Goal: Transaction & Acquisition: Purchase product/service

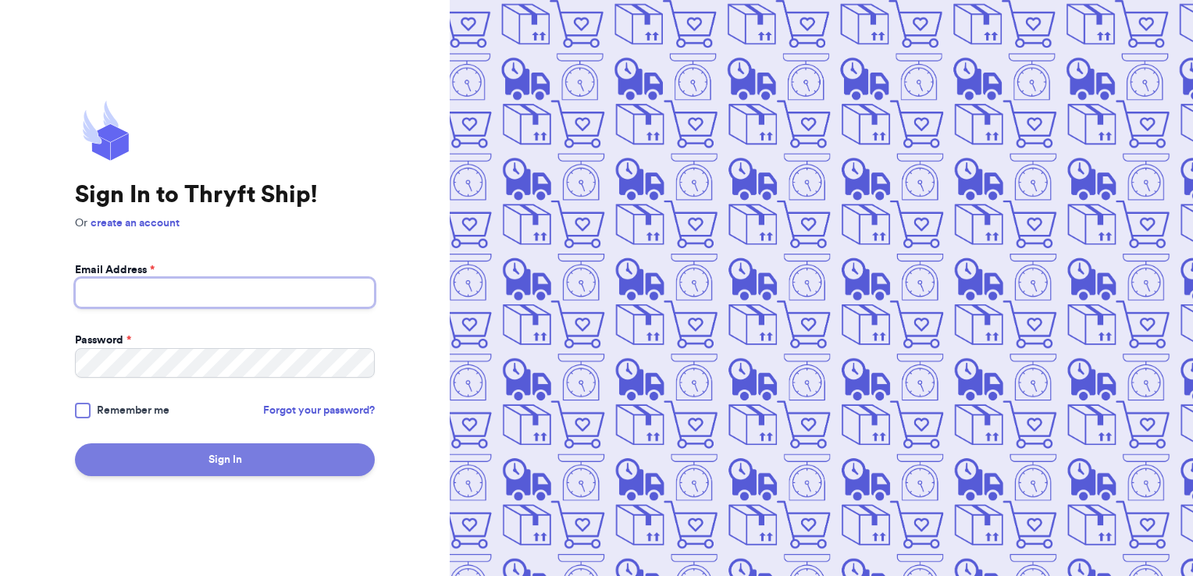
type input "[EMAIL_ADDRESS][DOMAIN_NAME]"
click at [244, 457] on button "Sign In" at bounding box center [225, 460] width 300 height 33
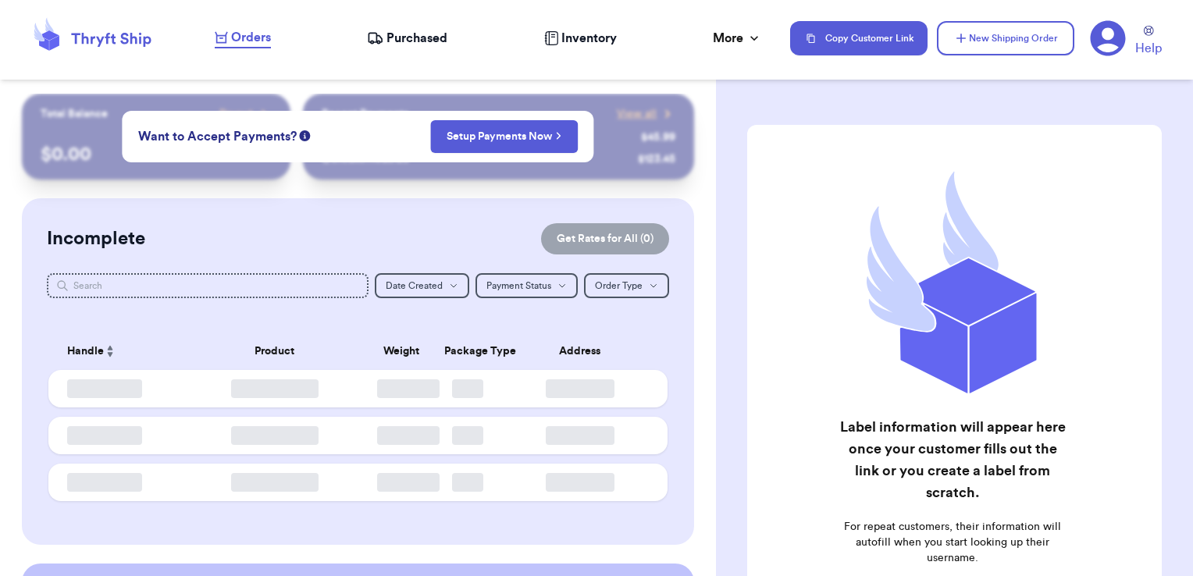
checkbox input "false"
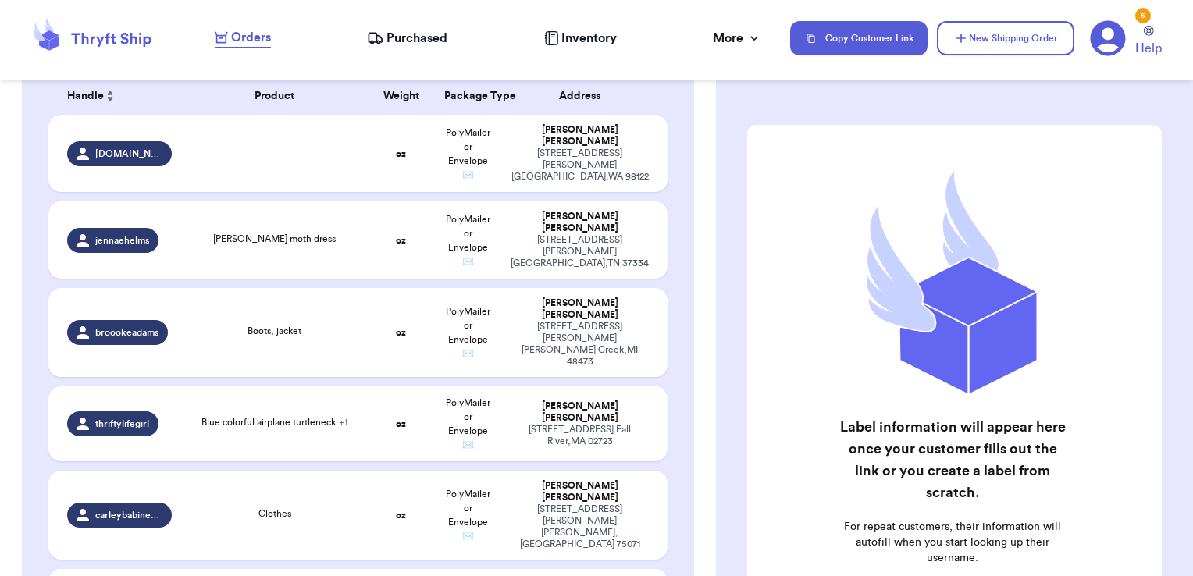
scroll to position [469, 0]
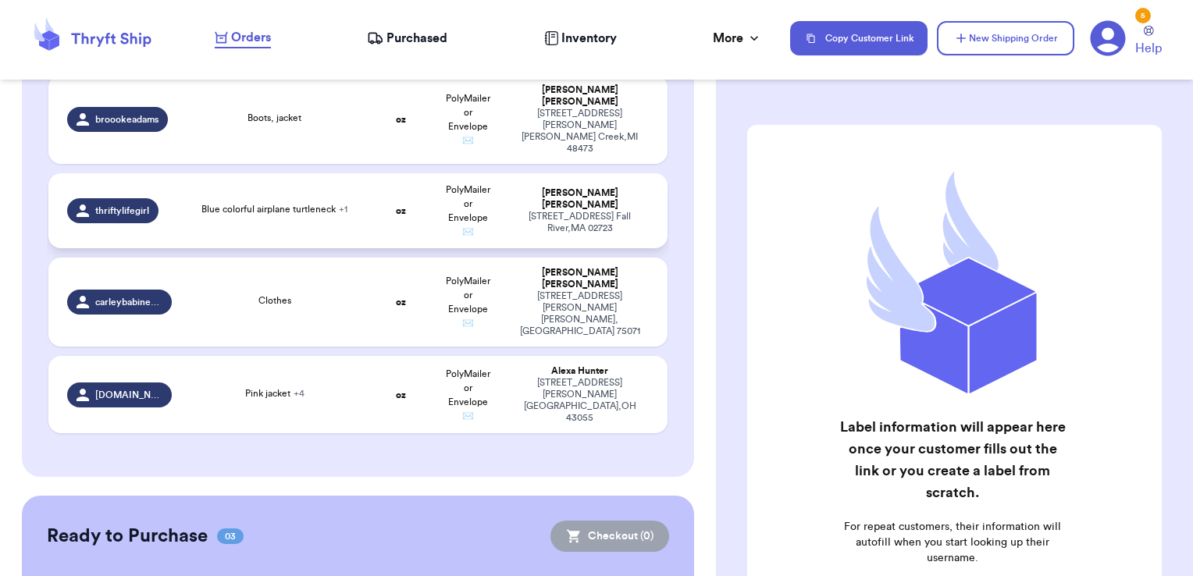
click at [238, 202] on div "Blue colorful airplane turtleneck + 1" at bounding box center [275, 210] width 168 height 17
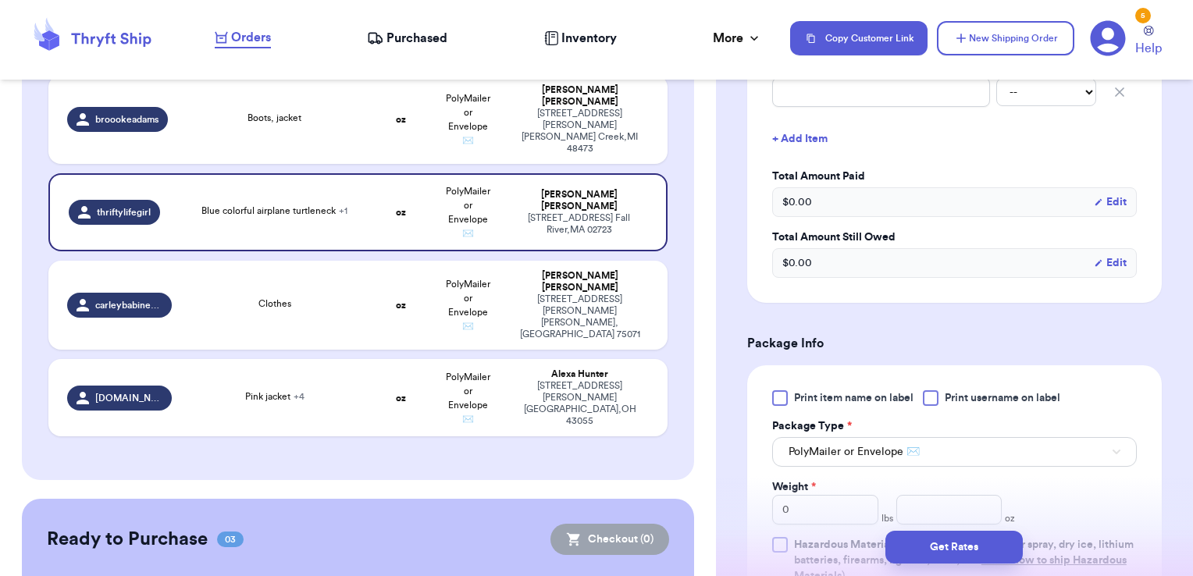
click at [934, 394] on div at bounding box center [931, 398] width 16 height 16
click at [0, 0] on input "Print username on label" at bounding box center [0, 0] width 0 height 0
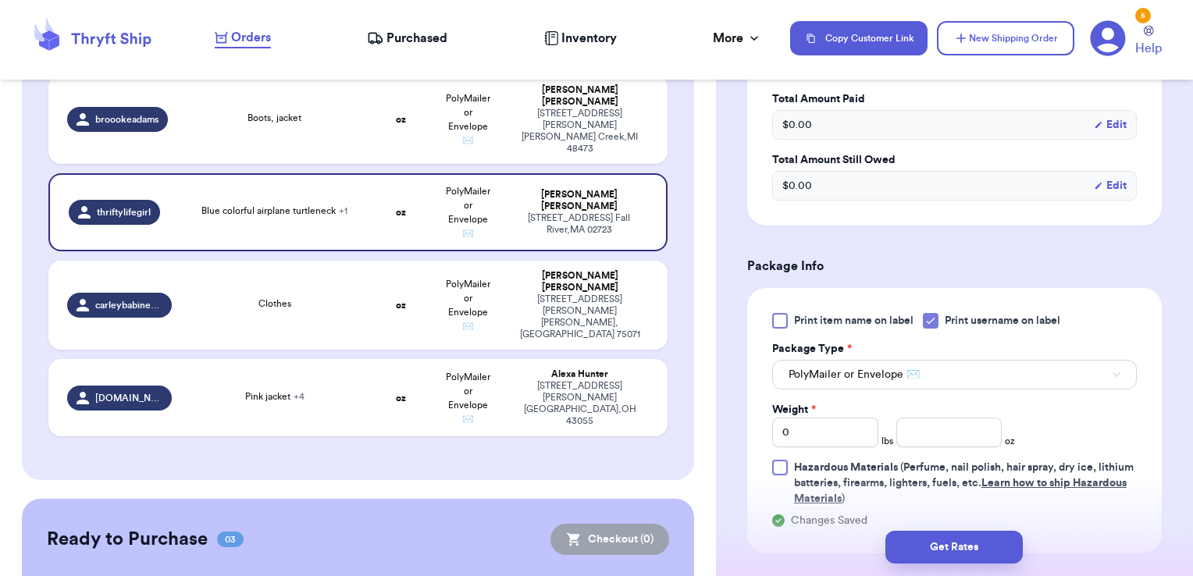
scroll to position [547, 0]
click at [964, 433] on input "number" at bounding box center [949, 432] width 106 height 30
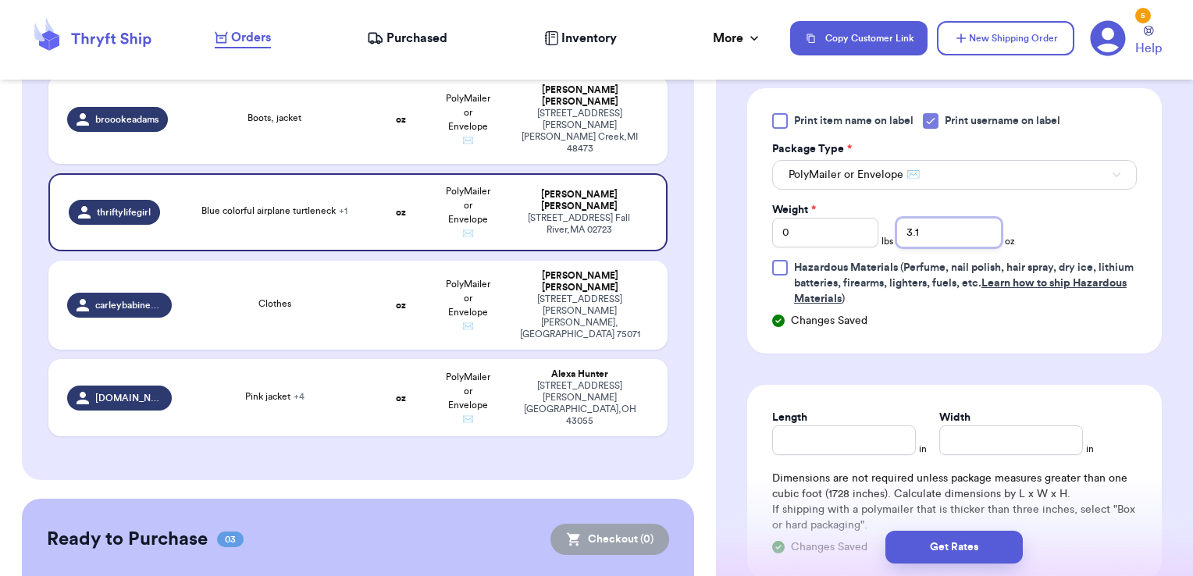
scroll to position [781, 0]
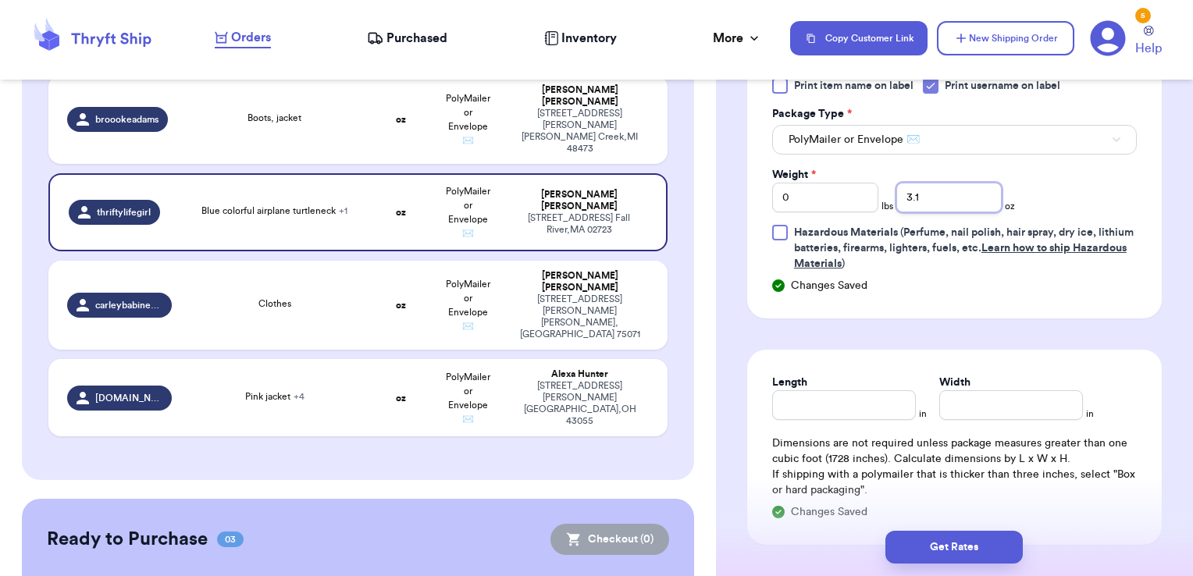
type input "3.1"
click at [865, 409] on input "Length" at bounding box center [844, 405] width 144 height 30
type input "7"
type input "6"
click at [933, 559] on button "Get Rates" at bounding box center [954, 547] width 137 height 33
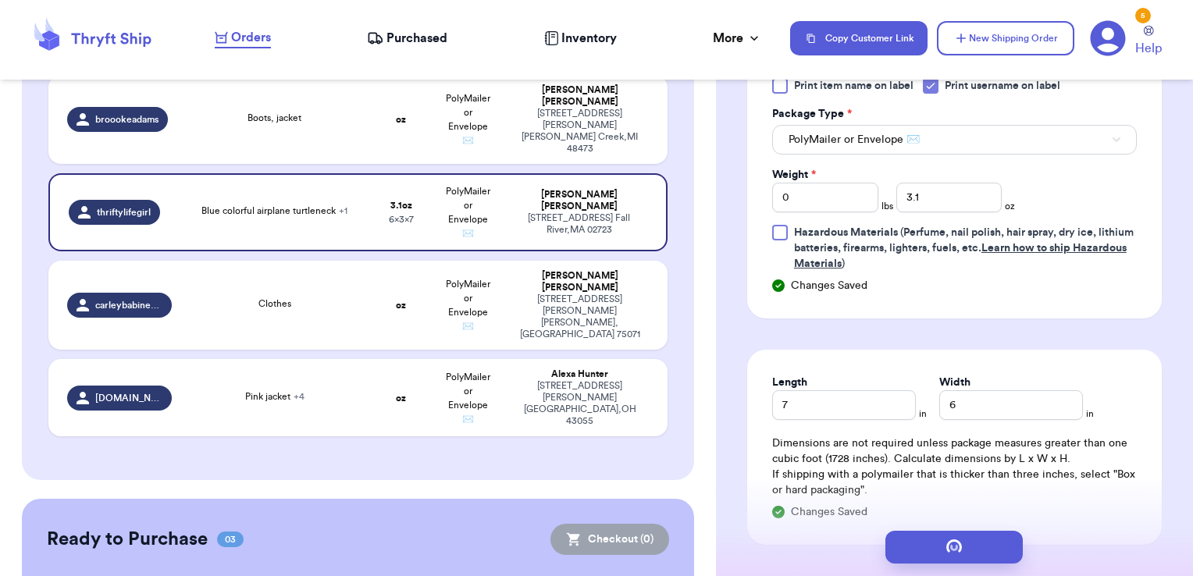
scroll to position [0, 0]
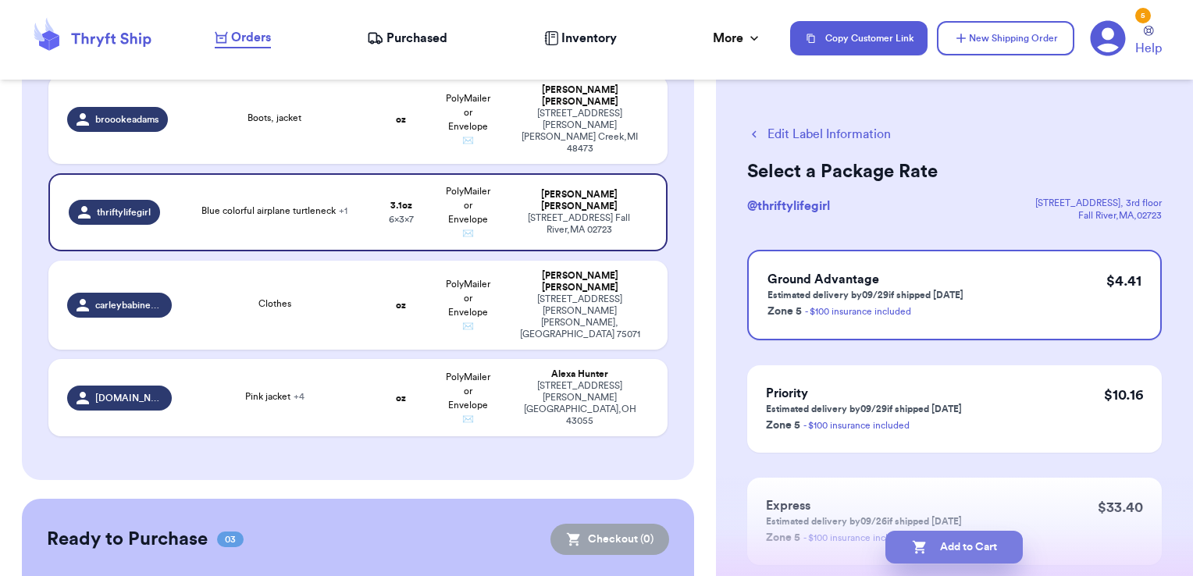
click at [962, 544] on button "Add to Cart" at bounding box center [954, 547] width 137 height 33
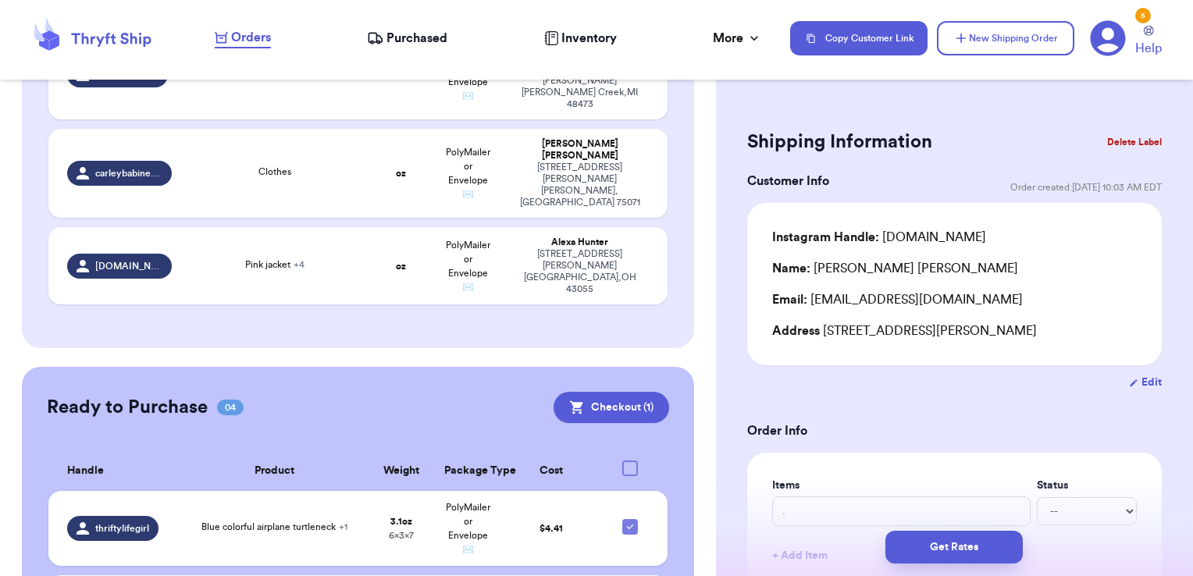
scroll to position [705, 0]
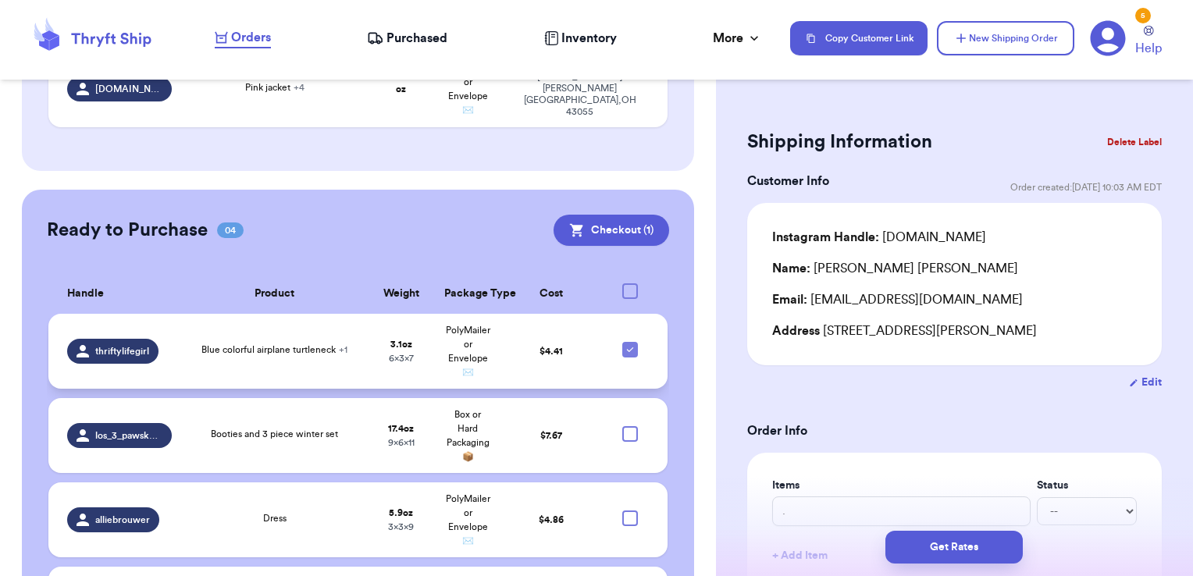
click at [624, 344] on icon at bounding box center [630, 350] width 12 height 12
click at [629, 341] on input "checkbox" at bounding box center [629, 341] width 1 height 1
checkbox input "false"
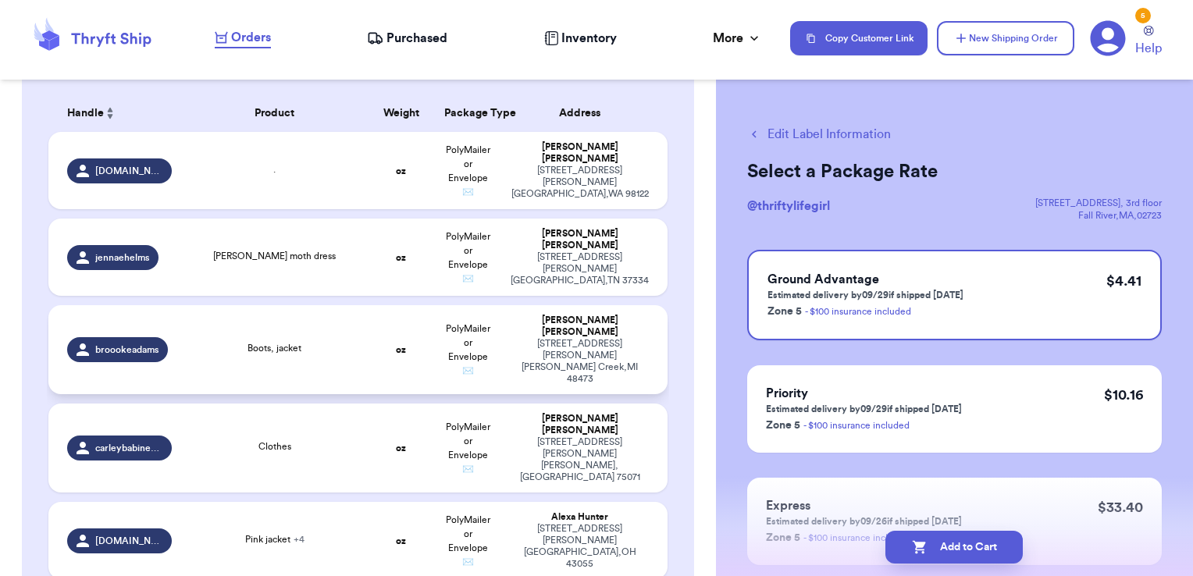
scroll to position [316, 0]
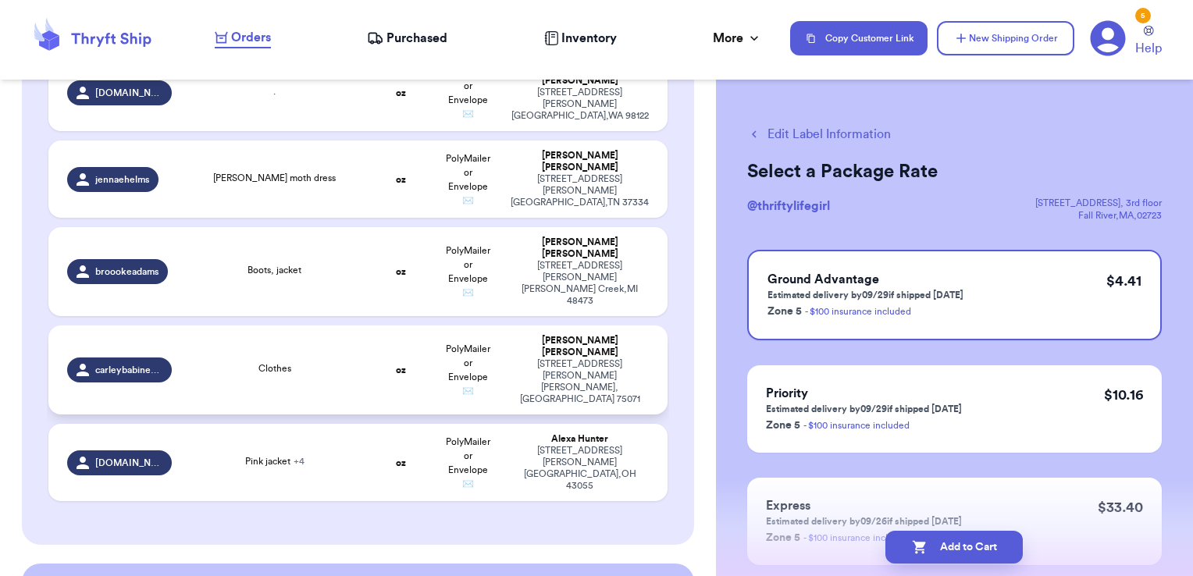
click at [291, 354] on td "Clothes" at bounding box center [274, 370] width 187 height 89
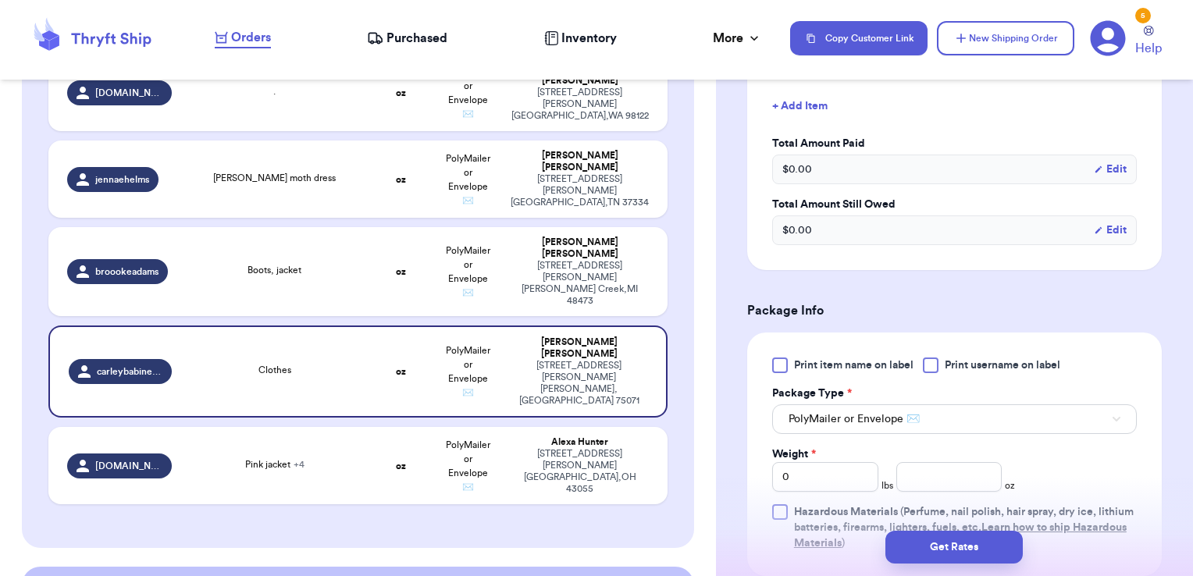
scroll to position [547, 0]
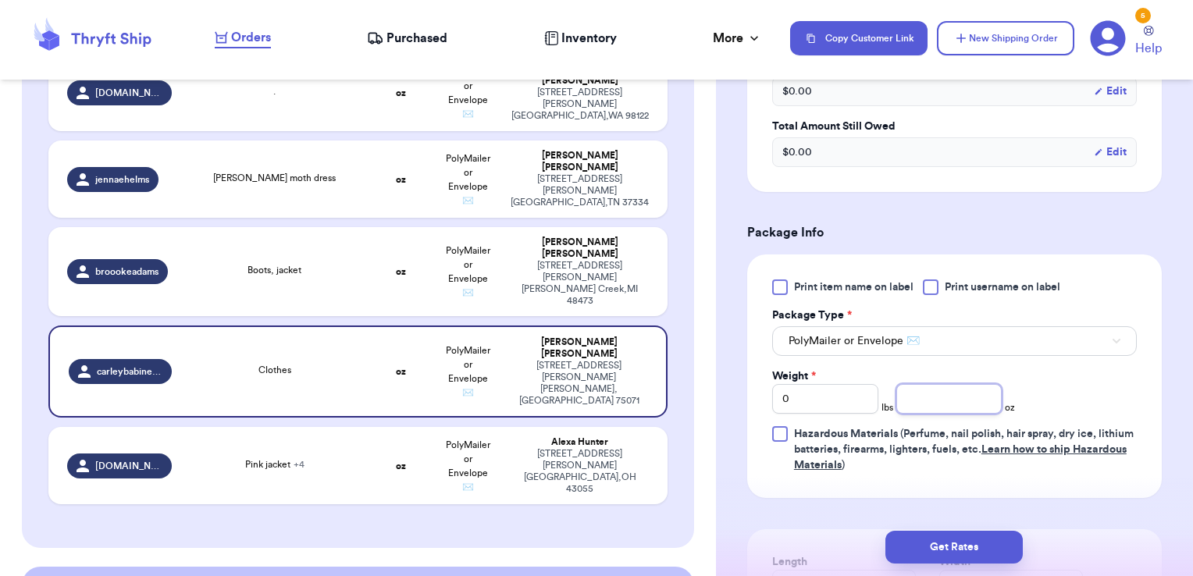
click at [917, 384] on input "number" at bounding box center [949, 399] width 106 height 30
type input "4"
click at [932, 280] on div at bounding box center [931, 288] width 16 height 16
click at [0, 0] on input "Print username on label" at bounding box center [0, 0] width 0 height 0
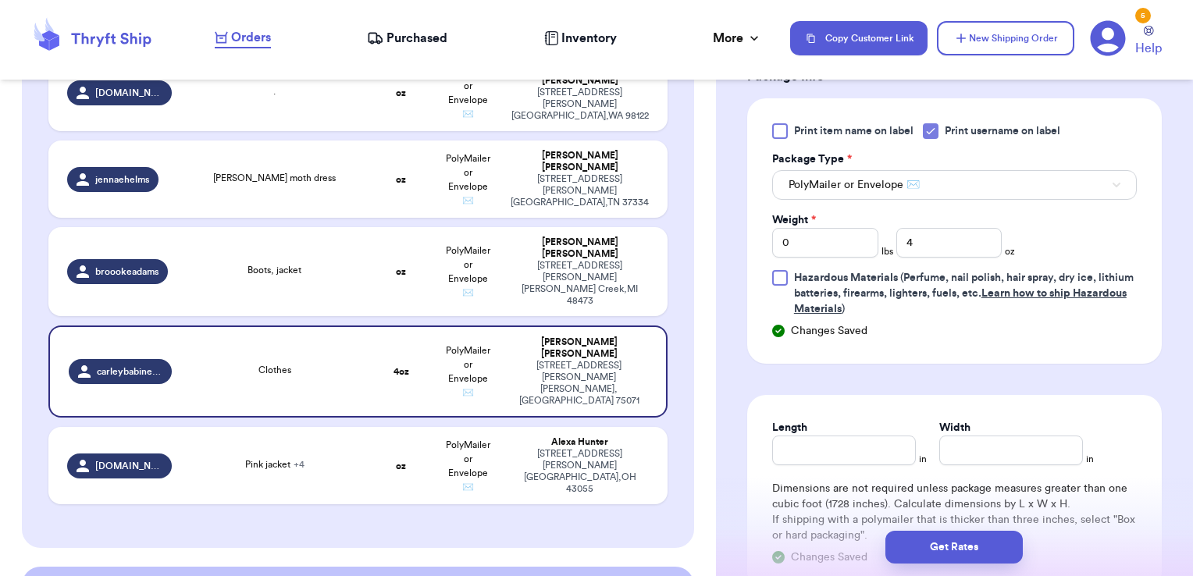
scroll to position [781, 0]
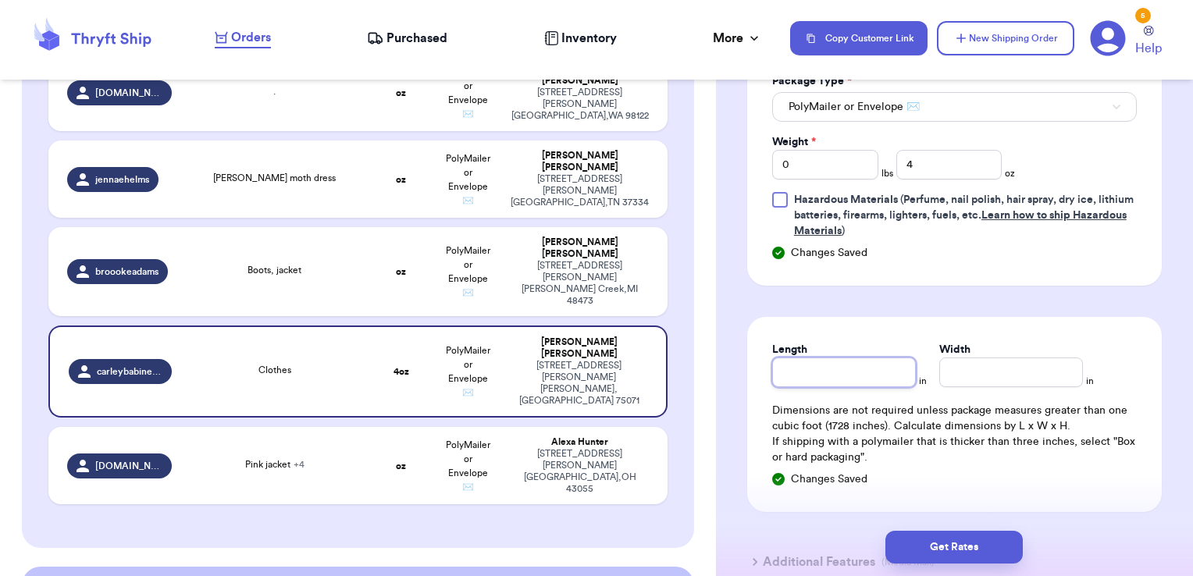
click at [893, 358] on input "Length" at bounding box center [844, 373] width 144 height 30
type input "9"
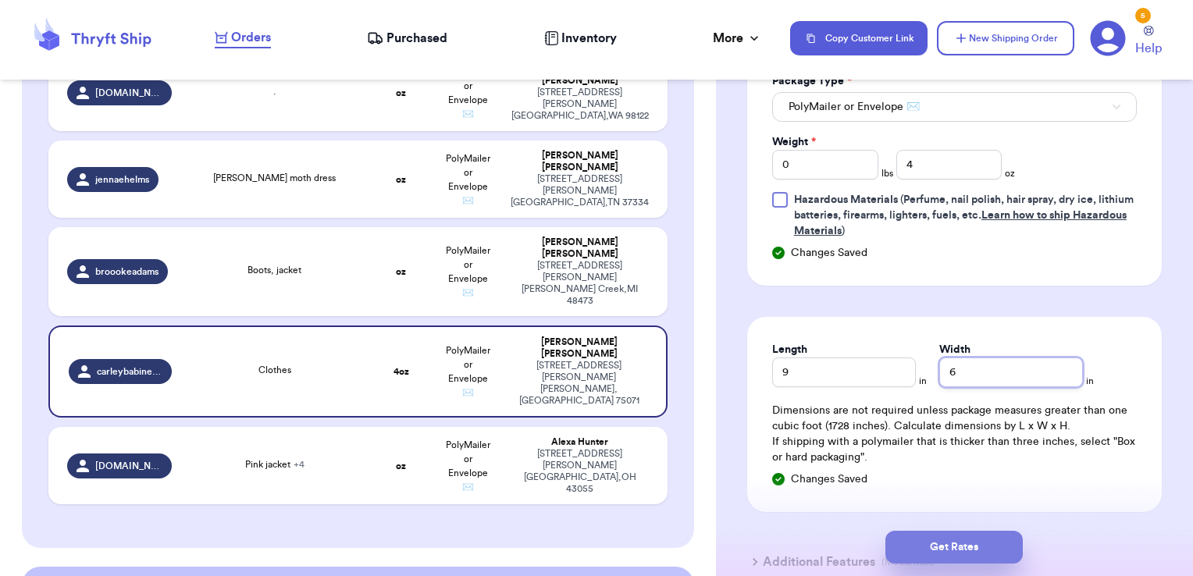
type input "6"
click at [954, 549] on button "Get Rates" at bounding box center [954, 547] width 137 height 33
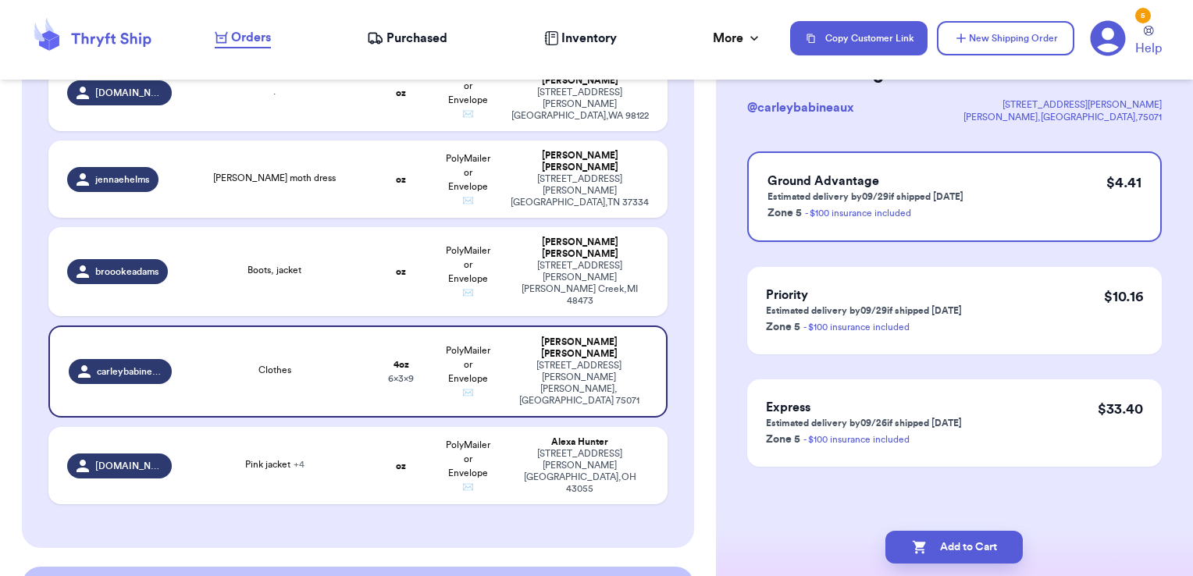
scroll to position [0, 0]
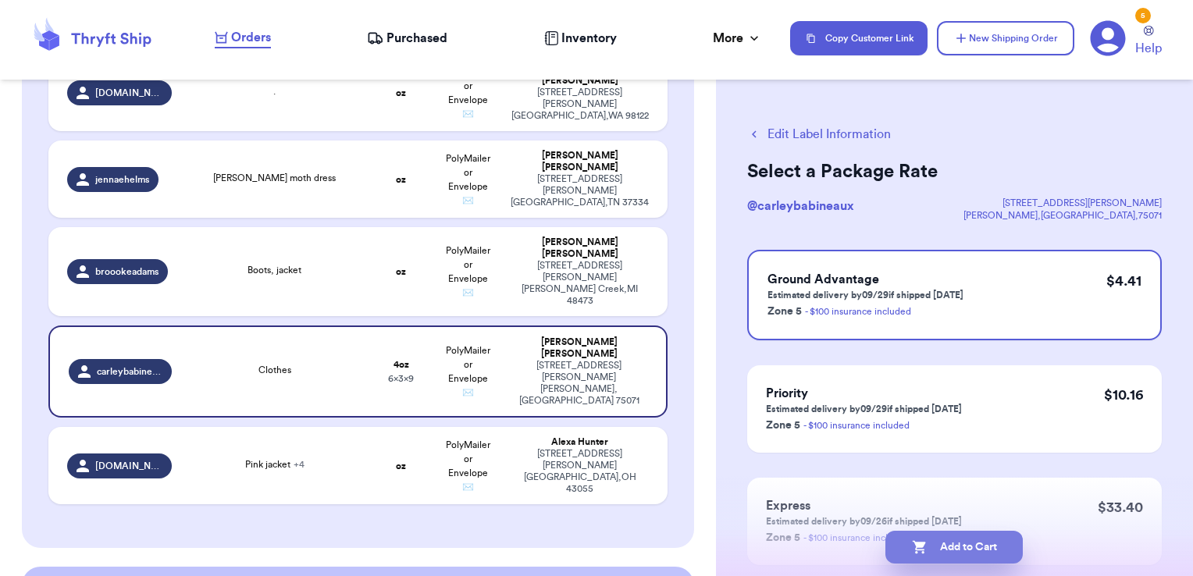
click at [993, 552] on button "Add to Cart" at bounding box center [954, 547] width 137 height 33
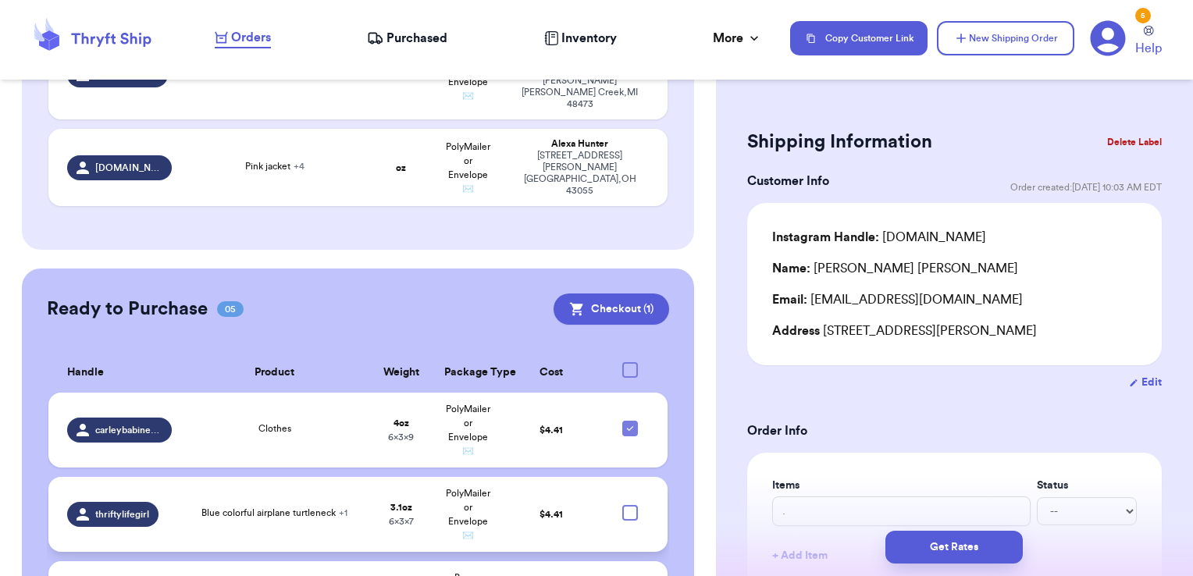
scroll to position [551, 0]
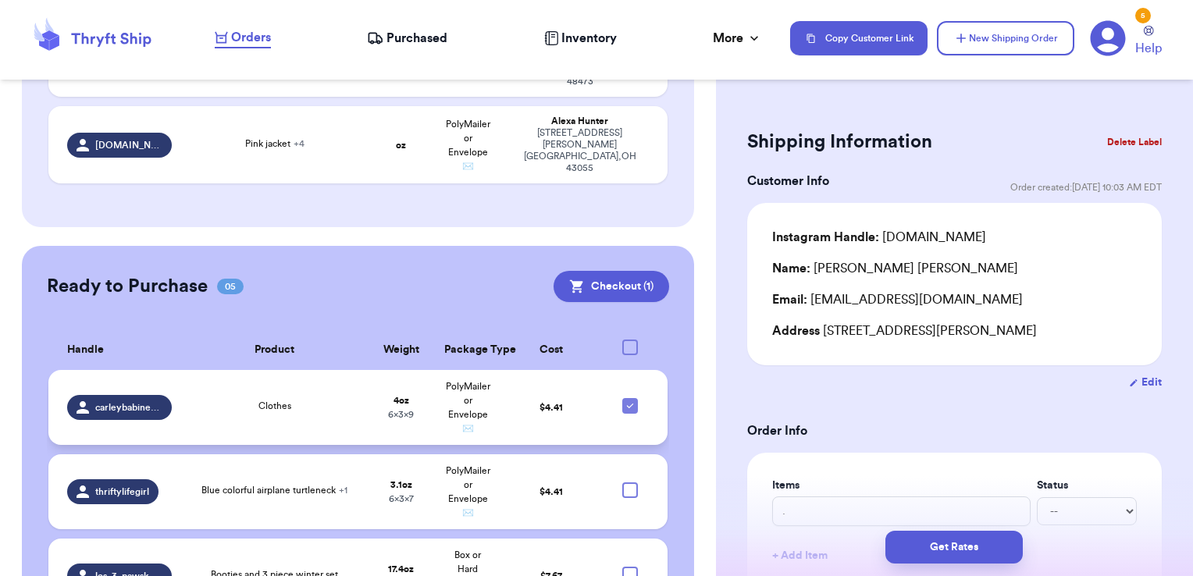
click at [624, 400] on icon at bounding box center [630, 406] width 12 height 12
click at [629, 397] on input "checkbox" at bounding box center [629, 397] width 1 height 1
checkbox input "false"
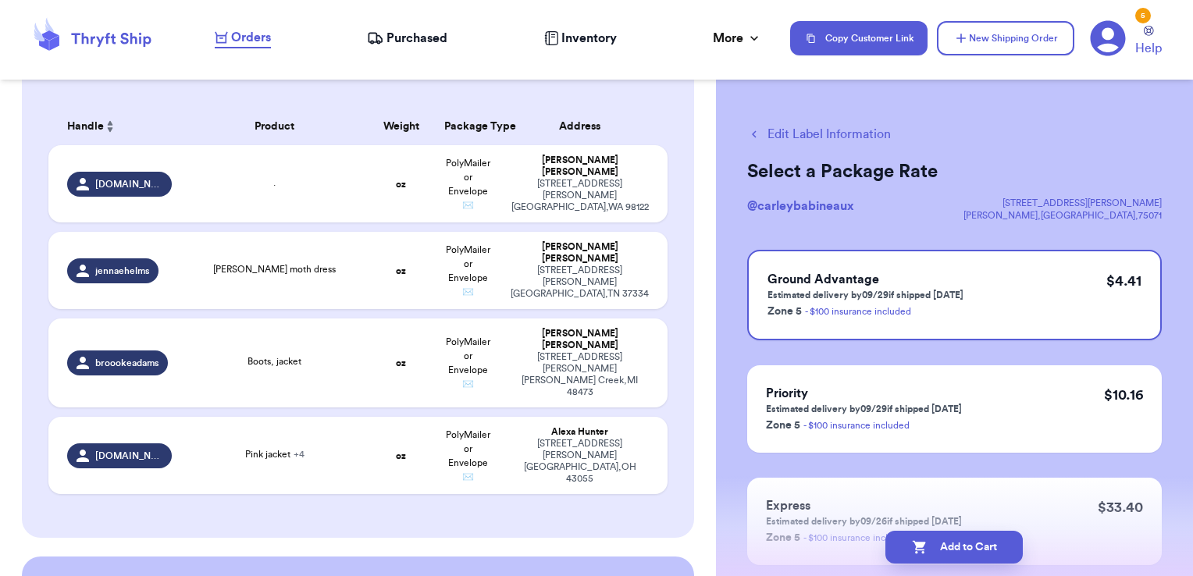
scroll to position [158, 0]
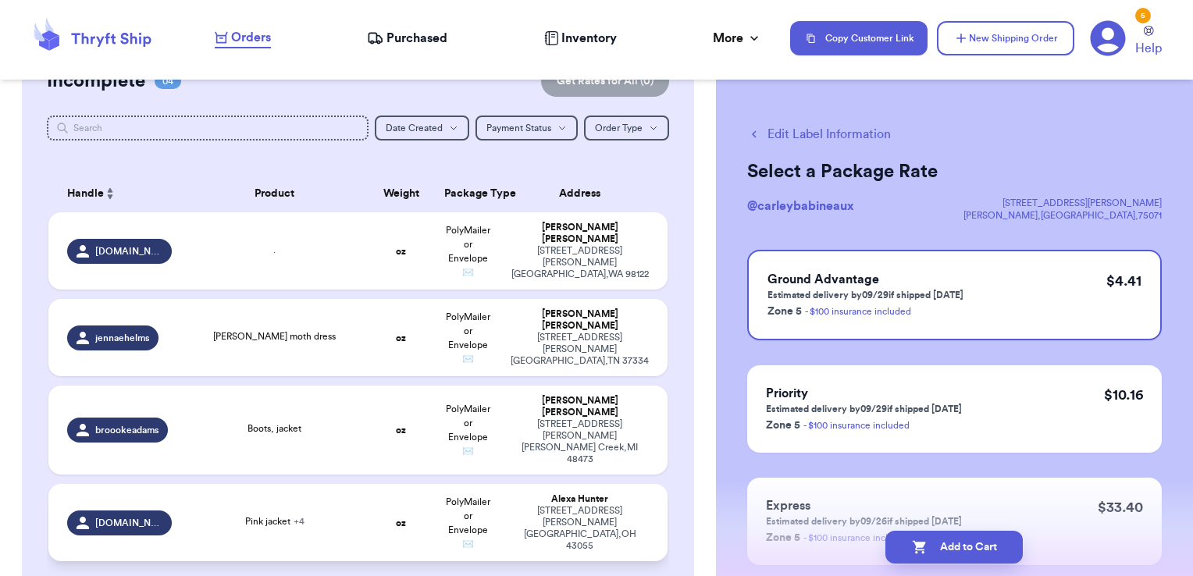
click at [294, 517] on span "+ 4" at bounding box center [299, 521] width 11 height 9
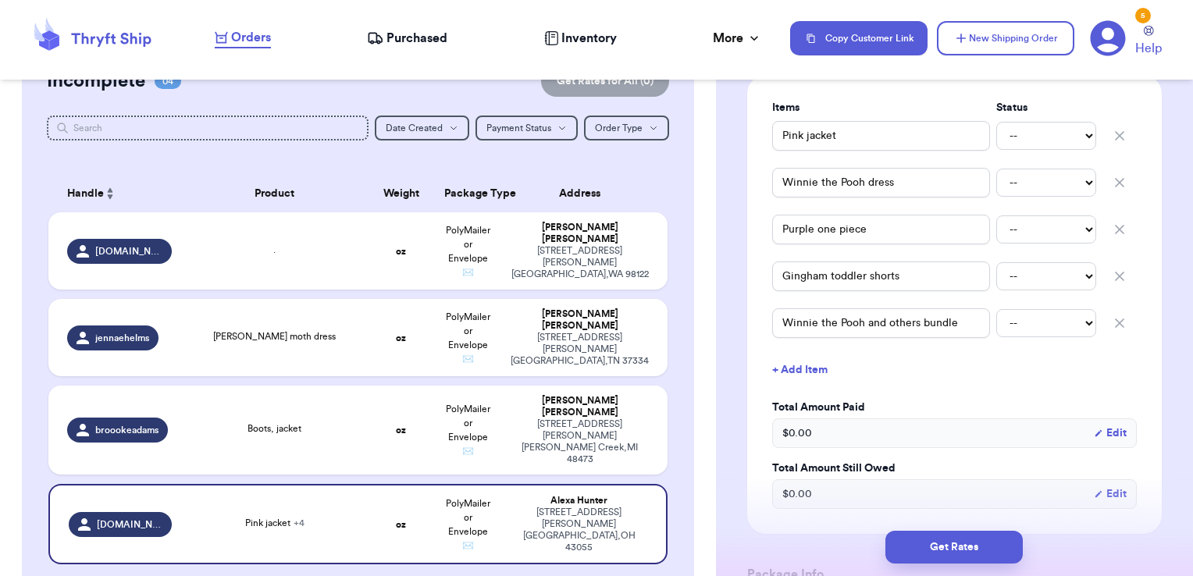
scroll to position [390, 0]
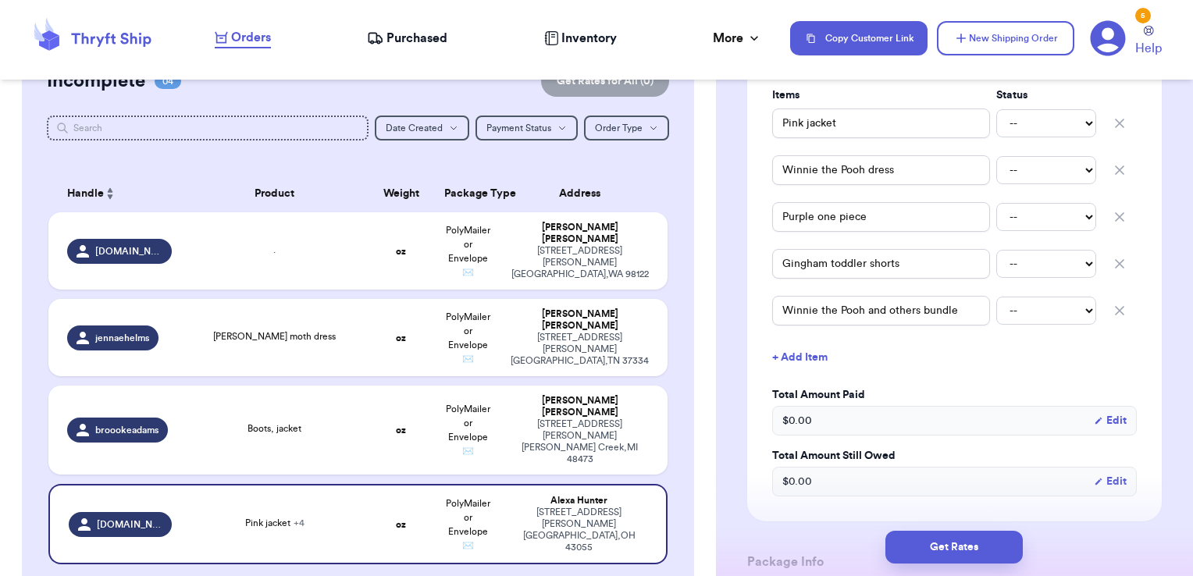
click at [1112, 309] on icon "button" at bounding box center [1120, 311] width 16 height 16
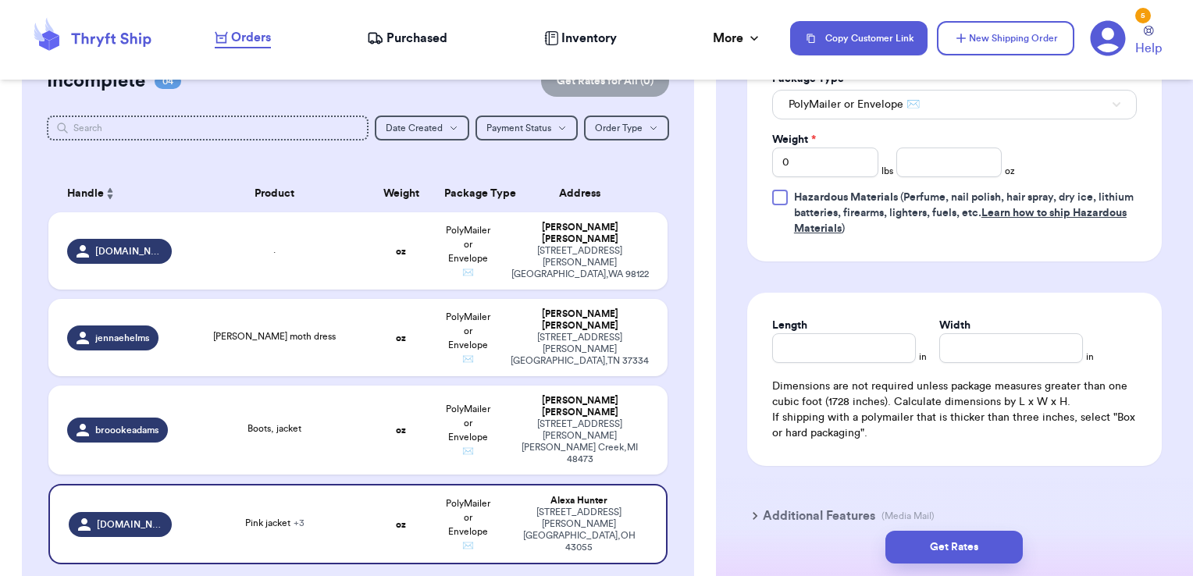
scroll to position [782, 0]
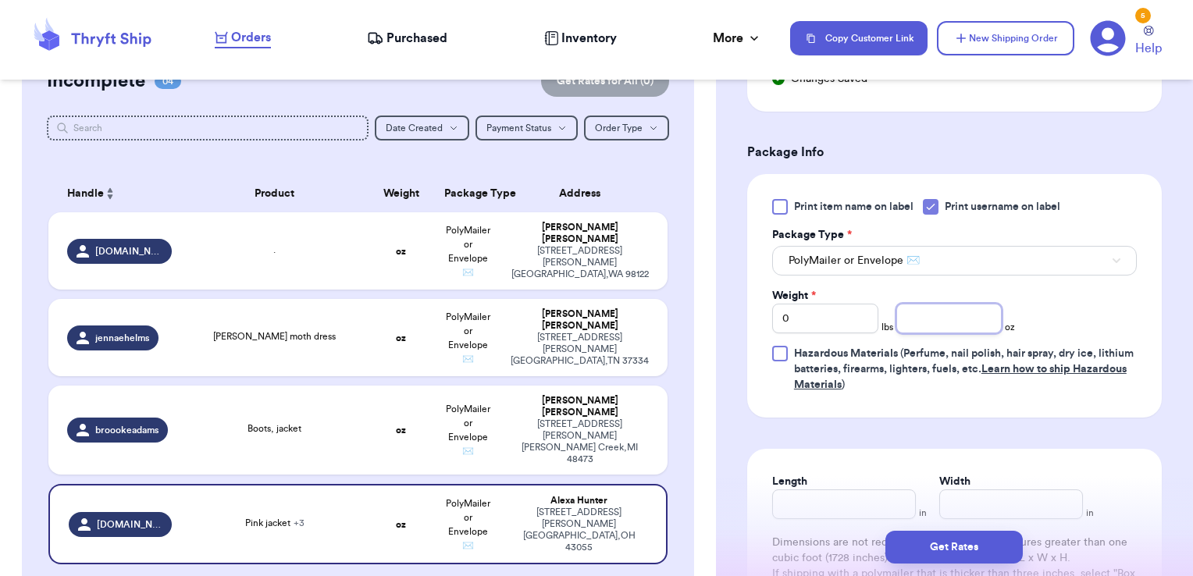
click at [964, 325] on input "number" at bounding box center [949, 319] width 106 height 30
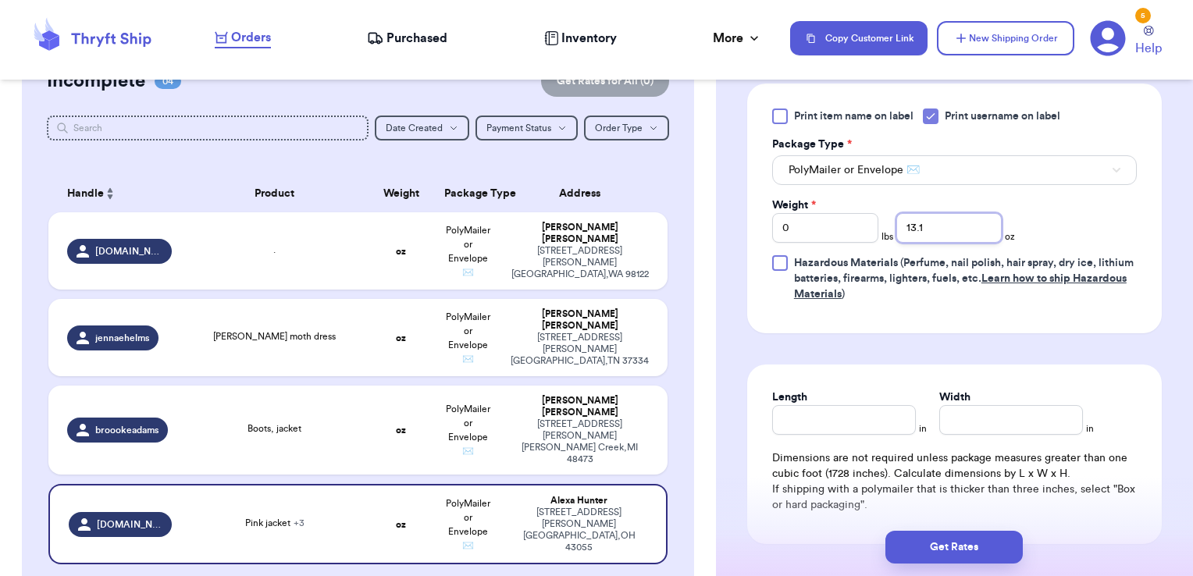
scroll to position [938, 0]
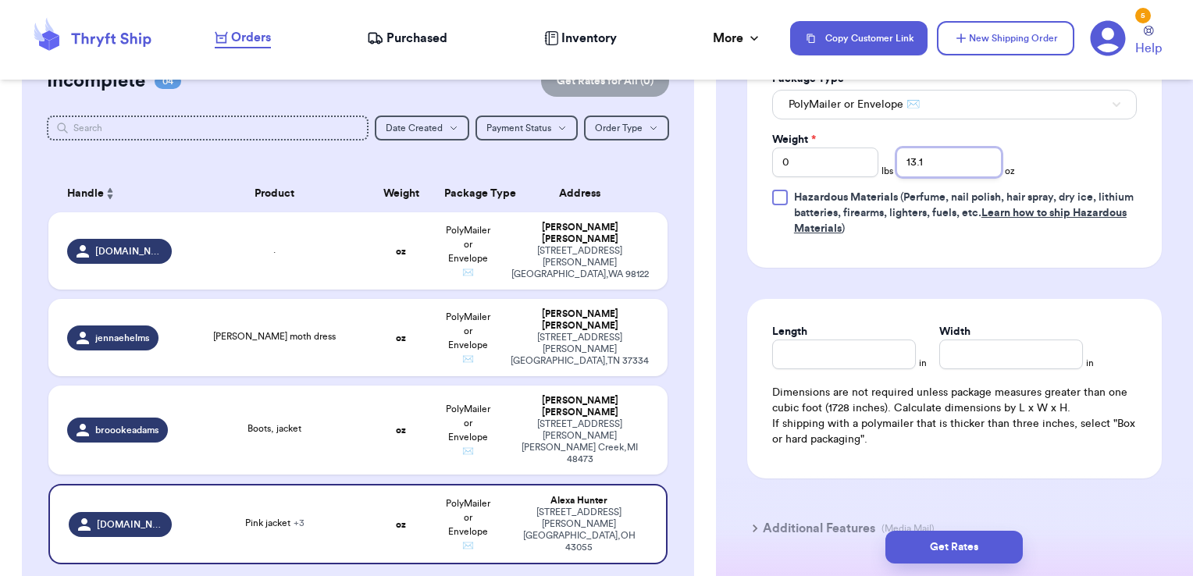
type input "13.1"
click at [825, 347] on div "Length" at bounding box center [844, 346] width 144 height 45
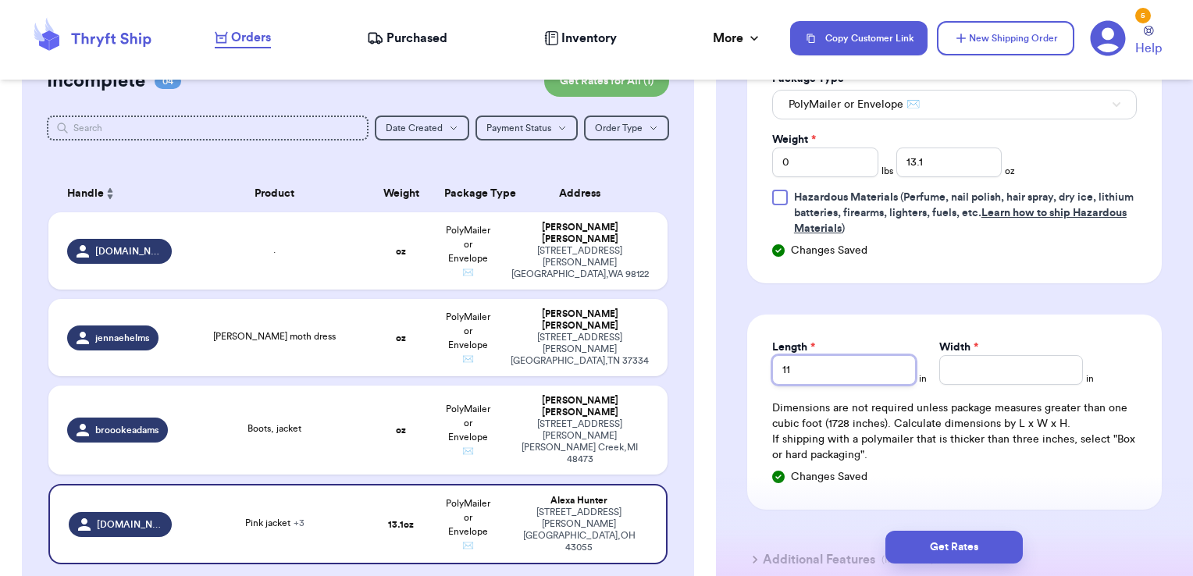
type input "11"
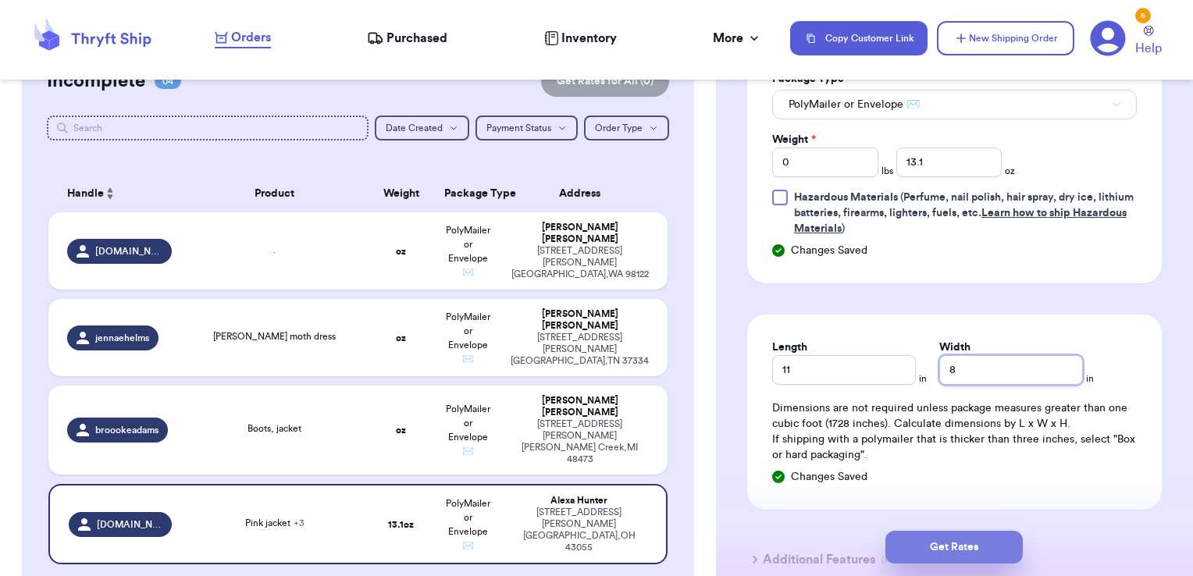
type input "8"
click at [963, 539] on button "Get Rates" at bounding box center [954, 547] width 137 height 33
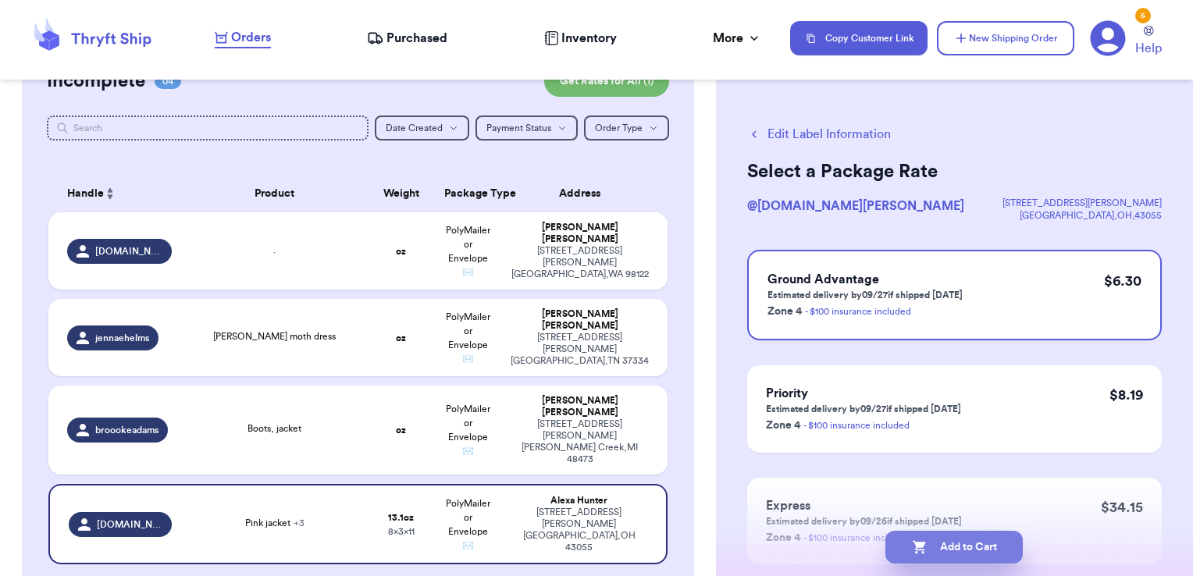
click at [971, 547] on button "Add to Cart" at bounding box center [954, 547] width 137 height 33
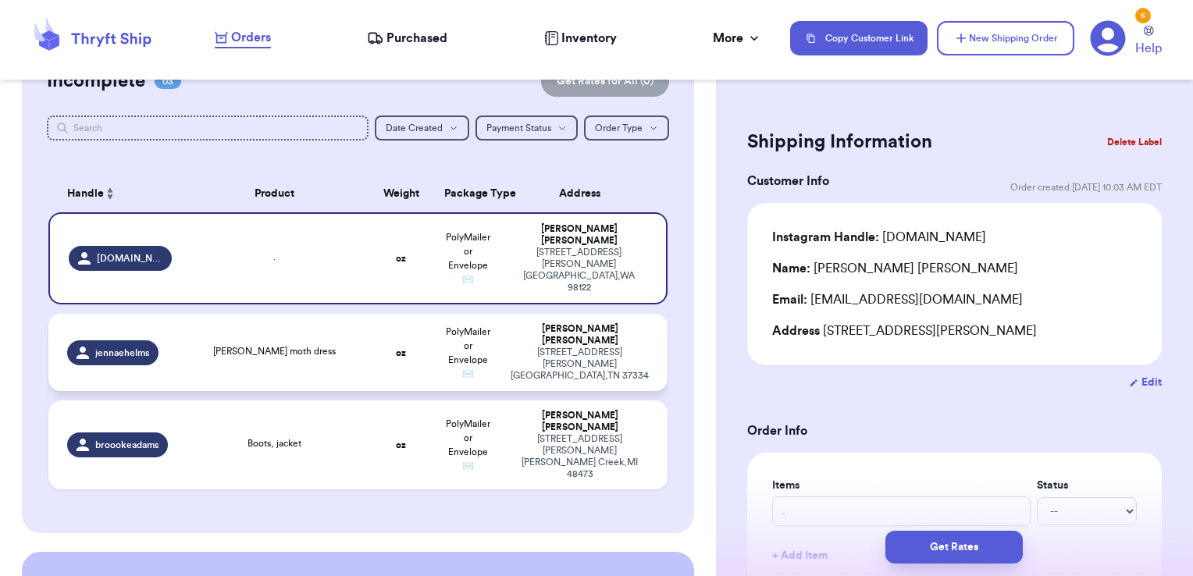
click at [507, 357] on td "[PERSON_NAME] [STREET_ADDRESS][PERSON_NAME]" at bounding box center [584, 352] width 166 height 77
type input "[PERSON_NAME] moth dress"
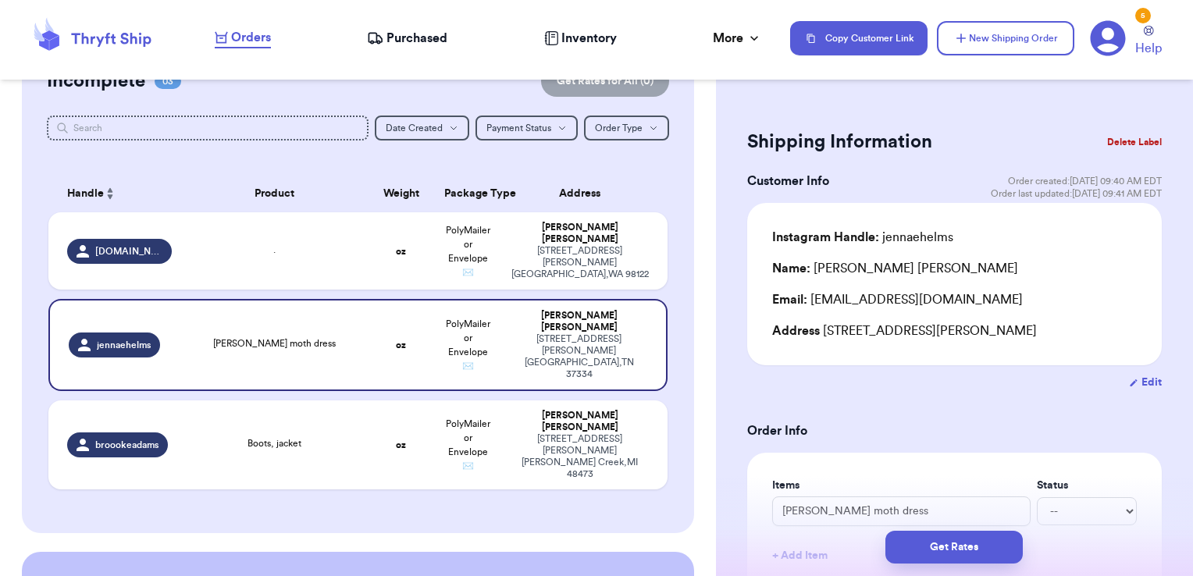
click at [1101, 138] on button "Delete Label" at bounding box center [1134, 142] width 67 height 34
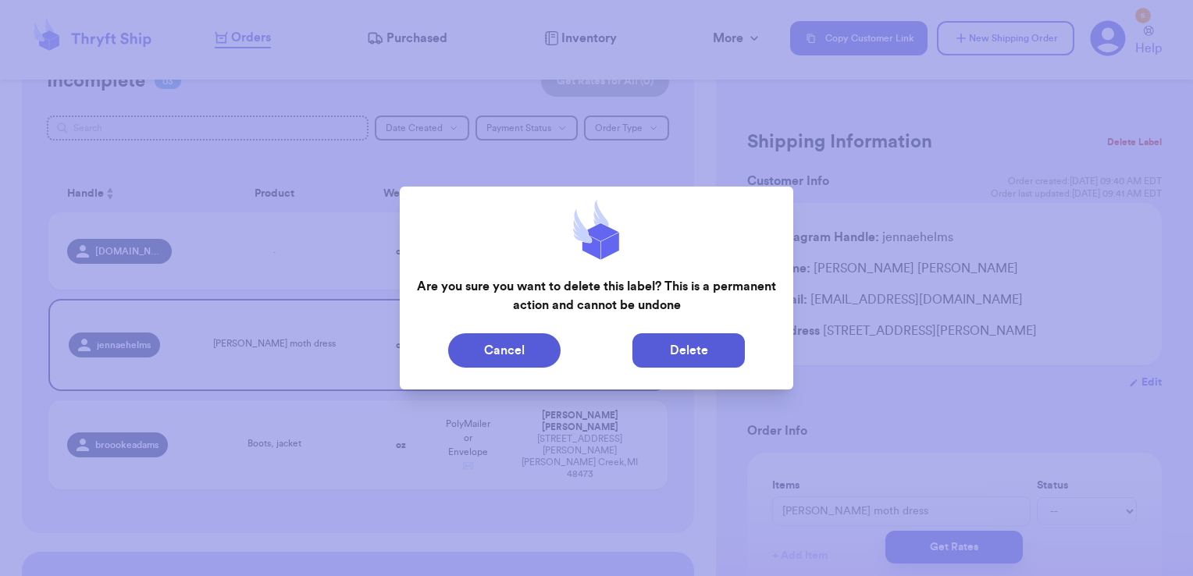
click at [660, 355] on button "Delete" at bounding box center [689, 350] width 112 height 34
type input "."
